Goal: Check status

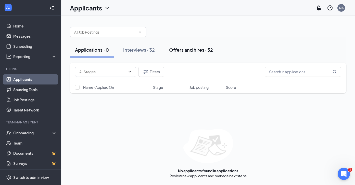
click at [198, 53] on button "Offers and hires · 52" at bounding box center [191, 49] width 54 height 15
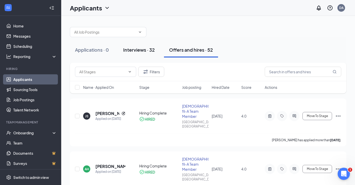
click at [142, 53] on button "Interviews · 32" at bounding box center [139, 49] width 42 height 15
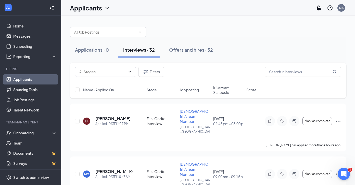
click at [70, 77] on div "Filters" at bounding box center [208, 72] width 276 height 19
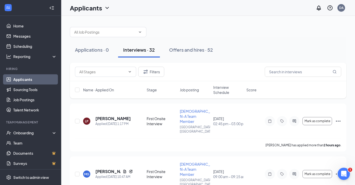
click at [70, 77] on div "Filters" at bounding box center [208, 72] width 276 height 19
click at [24, 26] on link "Home" at bounding box center [35, 26] width 44 height 10
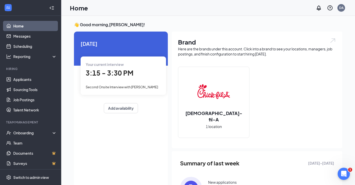
click at [120, 75] on span "3:15 - 3:30 PM" at bounding box center [110, 73] width 48 height 8
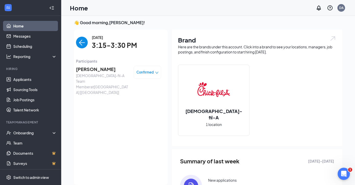
click at [105, 68] on span "[PERSON_NAME]" at bounding box center [103, 69] width 54 height 7
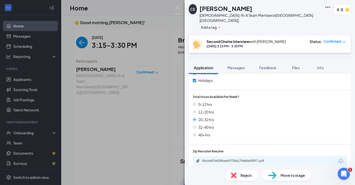
scroll to position [203, 0]
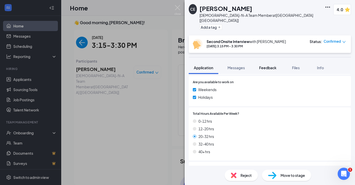
click at [271, 66] on span "Feedback" at bounding box center [267, 68] width 17 height 5
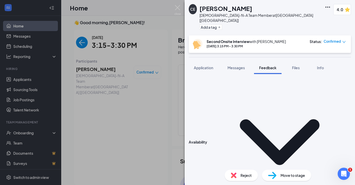
scroll to position [62, 0]
